Goal: Task Accomplishment & Management: Use online tool/utility

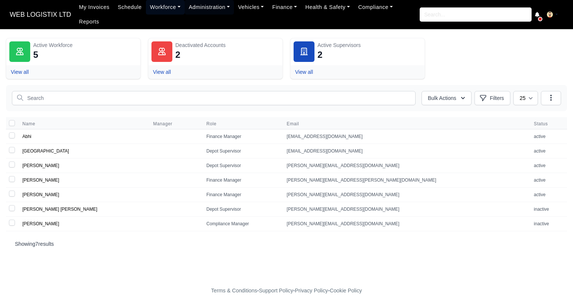
click at [149, 6] on link "Workforce" at bounding box center [165, 7] width 39 height 15
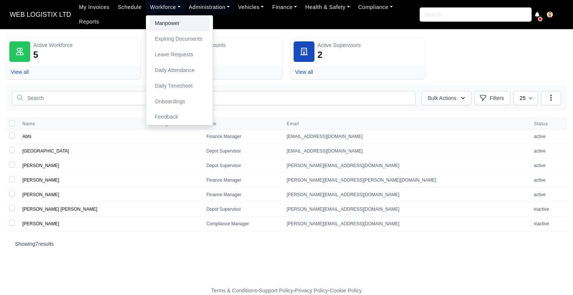
click at [154, 23] on link "Manpower" at bounding box center [179, 24] width 60 height 16
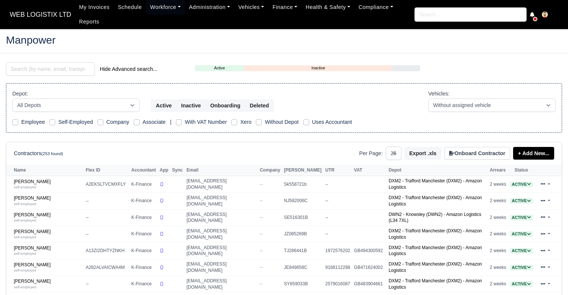
select select "25"
click at [47, 74] on input "search" at bounding box center [50, 68] width 89 height 13
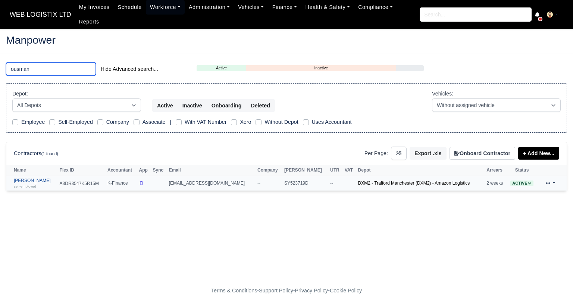
type input "ousman"
click at [56, 178] on link "Ousmane Ousseynou Soumare self-employed" at bounding box center [35, 183] width 42 height 11
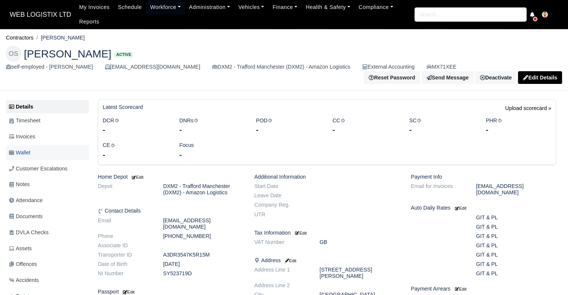
click at [50, 159] on link "Wallet" at bounding box center [47, 153] width 83 height 15
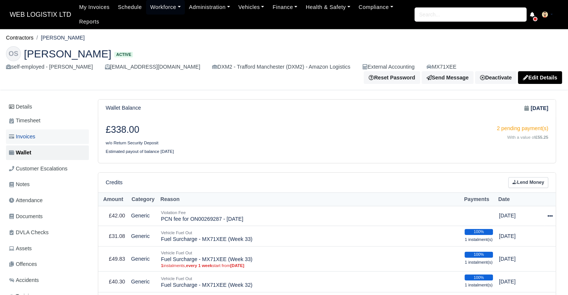
click at [29, 132] on link "Invoices" at bounding box center [47, 136] width 83 height 15
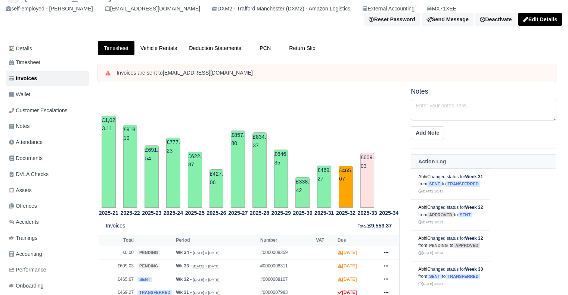
scroll to position [57, 0]
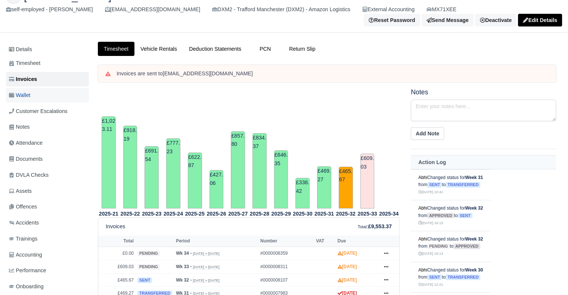
click at [68, 97] on link "Wallet" at bounding box center [47, 95] width 83 height 15
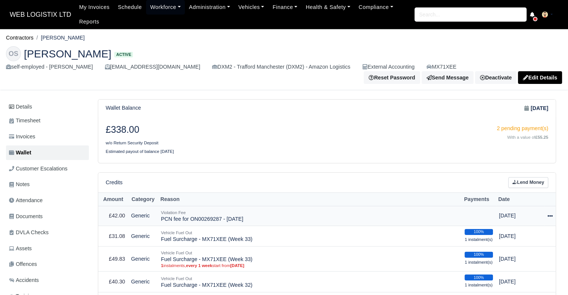
click at [551, 214] on icon at bounding box center [549, 215] width 5 height 5
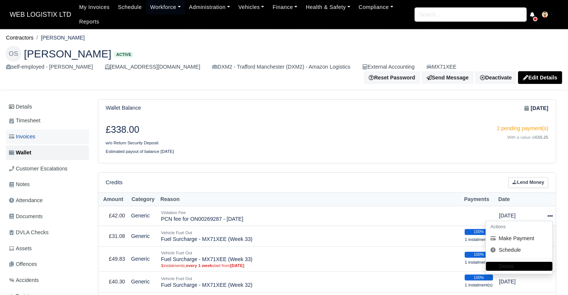
click at [32, 138] on span "Invoices" at bounding box center [22, 136] width 26 height 9
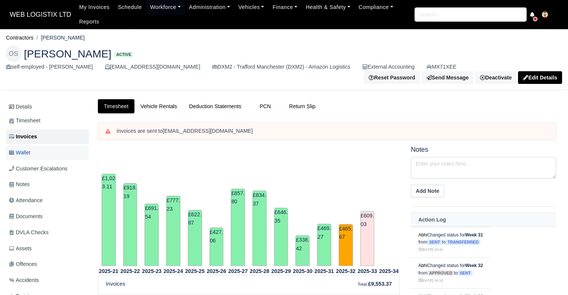
click at [32, 150] on link "Wallet" at bounding box center [47, 153] width 83 height 15
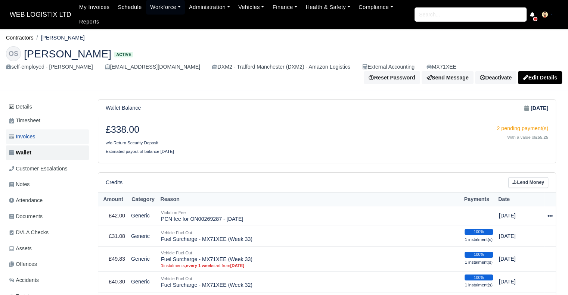
click at [18, 141] on link "Invoices" at bounding box center [47, 136] width 83 height 15
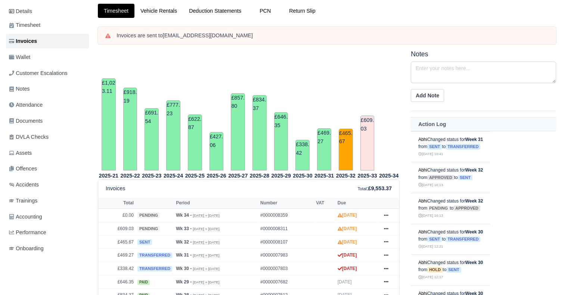
scroll to position [100, 0]
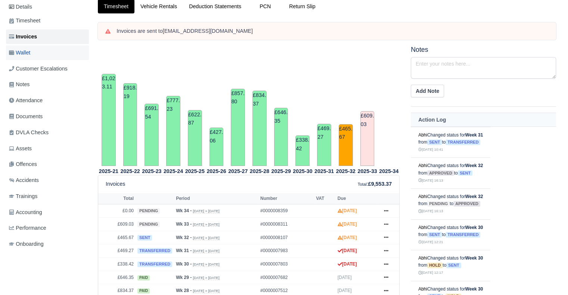
click at [49, 51] on link "Wallet" at bounding box center [47, 53] width 83 height 15
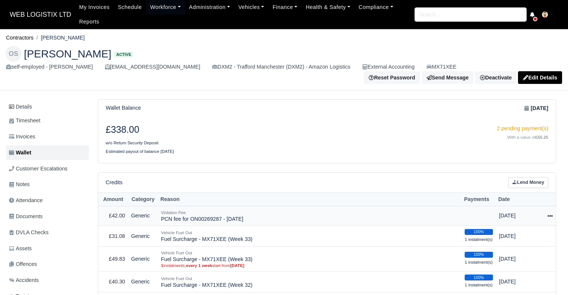
click at [548, 216] on icon at bounding box center [549, 215] width 5 height 1
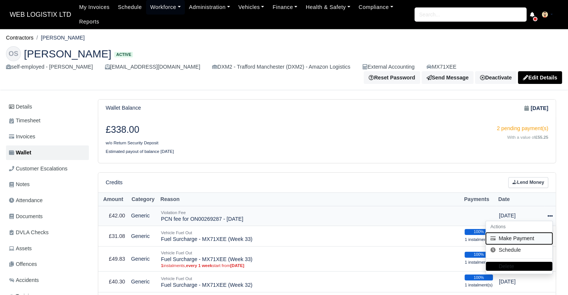
click at [528, 241] on button "Make Payment" at bounding box center [518, 239] width 66 height 12
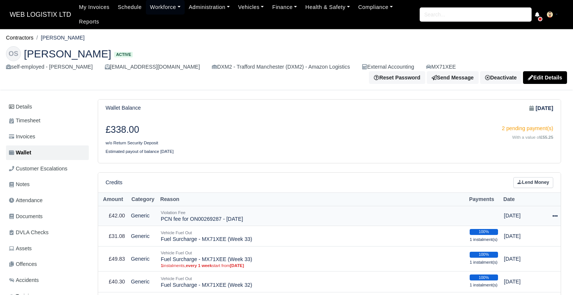
select select "6340"
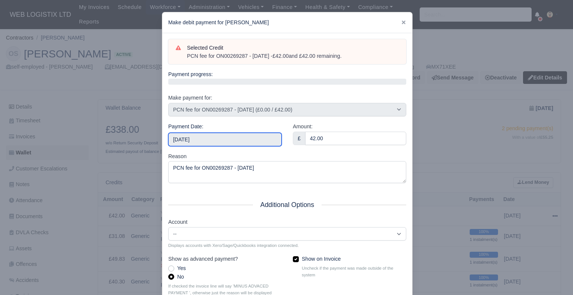
click at [225, 144] on input "[DATE]" at bounding box center [224, 139] width 113 height 13
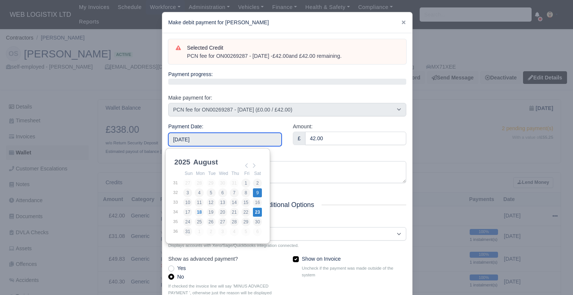
type input "[DATE]"
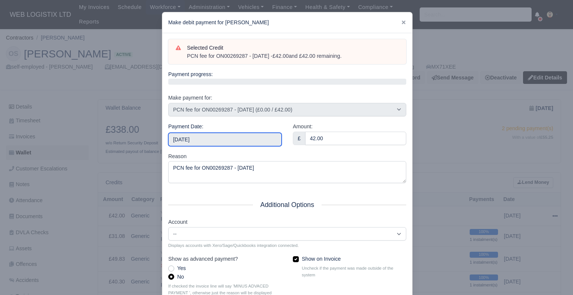
click at [225, 140] on input "2025-08-09" at bounding box center [224, 139] width 113 height 13
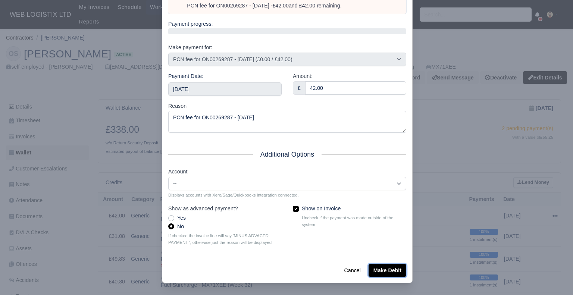
click at [397, 271] on button "Make Debit" at bounding box center [388, 270] width 38 height 13
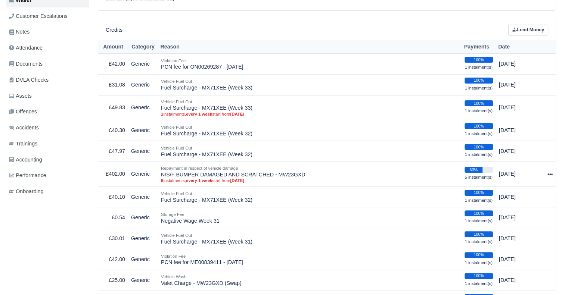
scroll to position [133, 0]
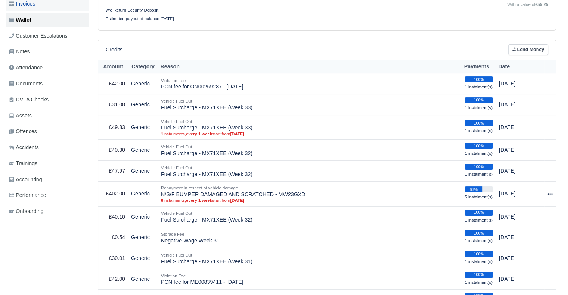
click at [35, 7] on span "Invoices" at bounding box center [22, 4] width 26 height 9
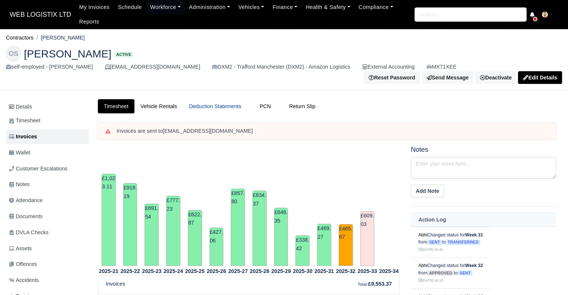
click at [204, 105] on link "Deduction Statements" at bounding box center [215, 106] width 64 height 15
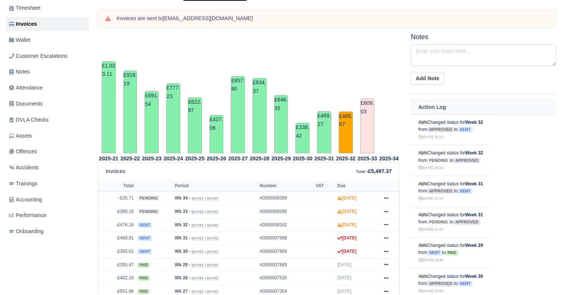
scroll to position [122, 0]
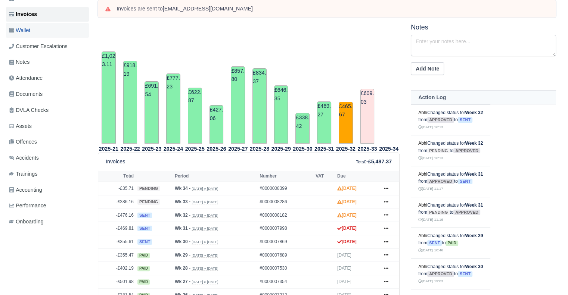
click at [66, 31] on link "Wallet" at bounding box center [47, 30] width 83 height 15
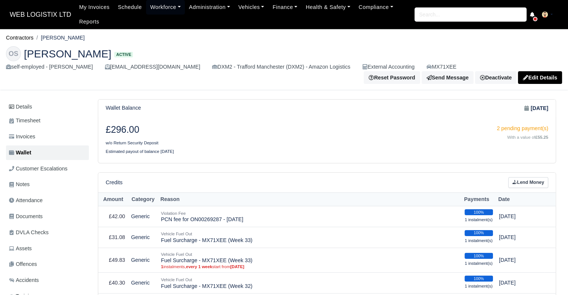
drag, startPoint x: 572, startPoint y: 13, endPoint x: 571, endPoint y: -12, distance: 25.4
click at [567, 0] on html "WEB LOGISTIX LTD My Invoices Schedule Workforce Manpower Expiring Documents Lea…" at bounding box center [284, 147] width 568 height 295
click at [20, 17] on span "WEB LOGISTIX LTD" at bounding box center [40, 14] width 69 height 15
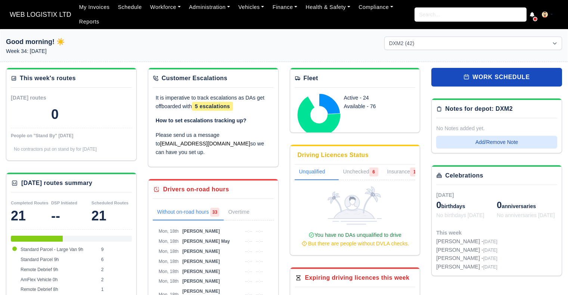
select select "1"
click at [35, 9] on span "WEB LOGISTIX LTD" at bounding box center [40, 14] width 69 height 15
select select "1"
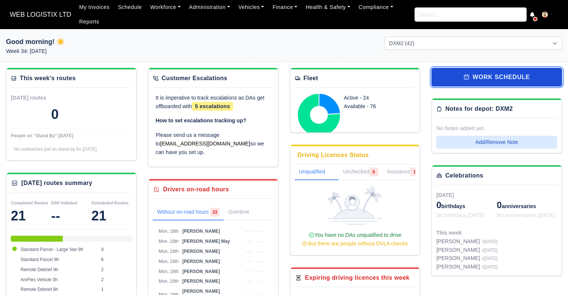
click at [450, 69] on link "work schedule" at bounding box center [496, 77] width 131 height 19
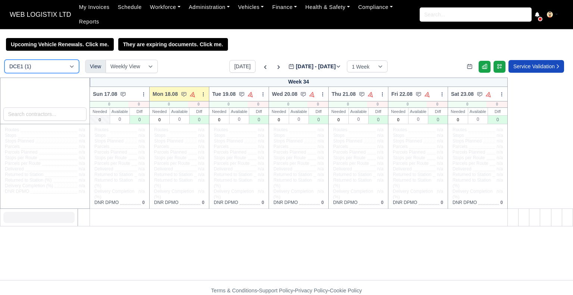
click at [66, 60] on select "DCE1 (1) DWN2 (42) DXM2 (42)" at bounding box center [41, 66] width 75 height 13
select select "1"
click at [4, 60] on select "DCE1 (1) DWN2 (42) DXM2 (42)" at bounding box center [41, 66] width 75 height 13
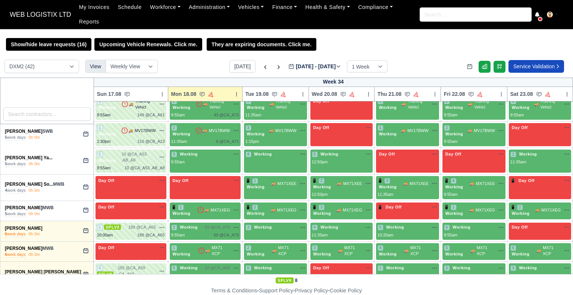
scroll to position [933, 0]
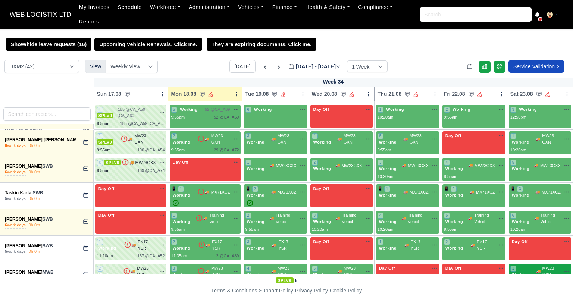
drag, startPoint x: 4, startPoint y: 204, endPoint x: 527, endPoint y: 268, distance: 527.5
copy tbody "Loremi Dolorsitam CON 4 adip elit 5s 1d Eiu Tem Incididun 7 Utlabor 🚚 ET30 DOL …"
